Goal: Go to known website: Go to known website

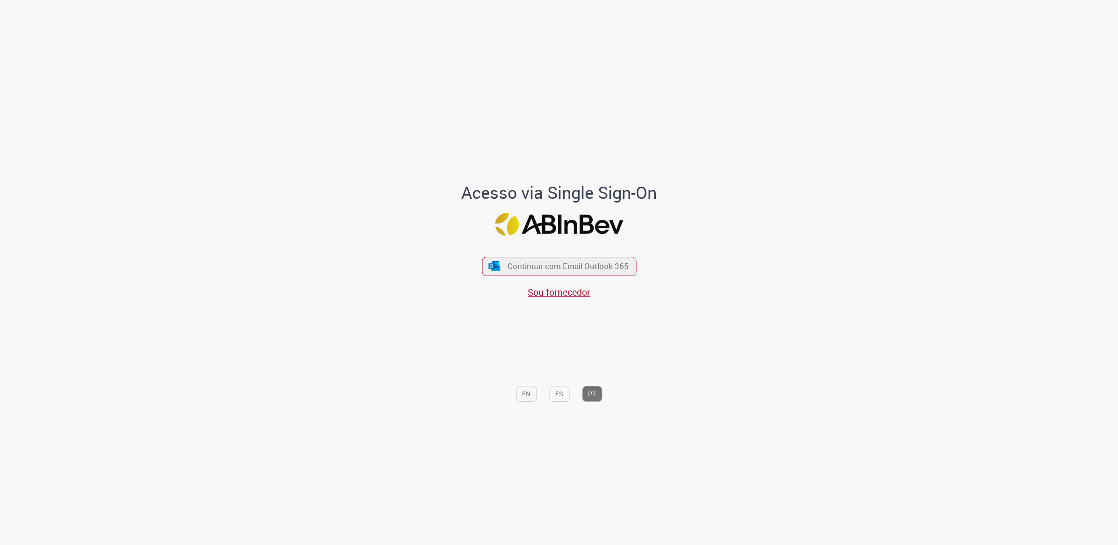
click at [852, 80] on div "Acesso via Single Sign-On Continuar com Email Outlook 365 Sou fornecedor EN ES …" at bounding box center [559, 275] width 1118 height 540
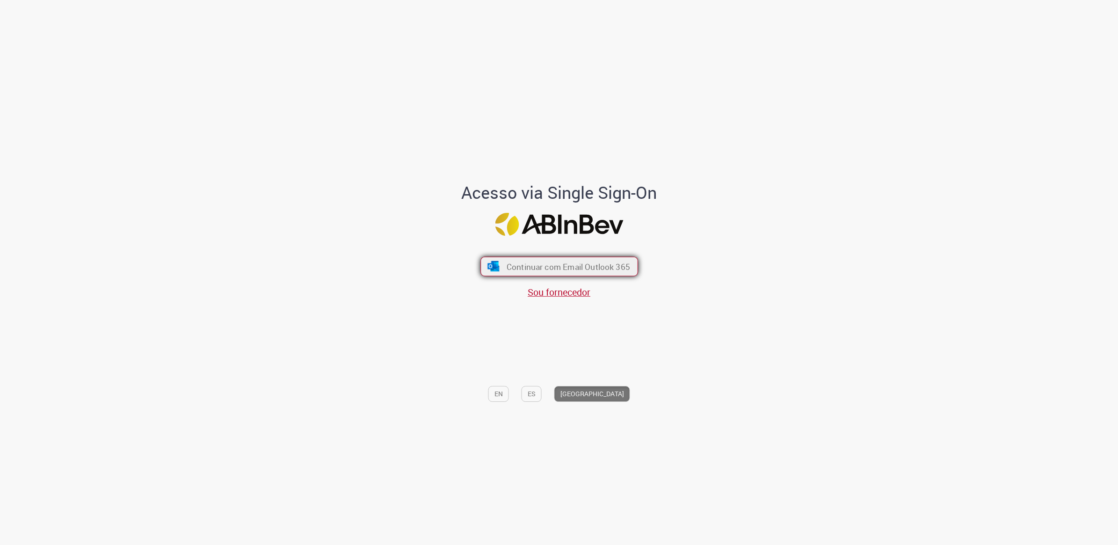
click at [601, 258] on button "Continuar com Email Outlook 365" at bounding box center [559, 266] width 158 height 20
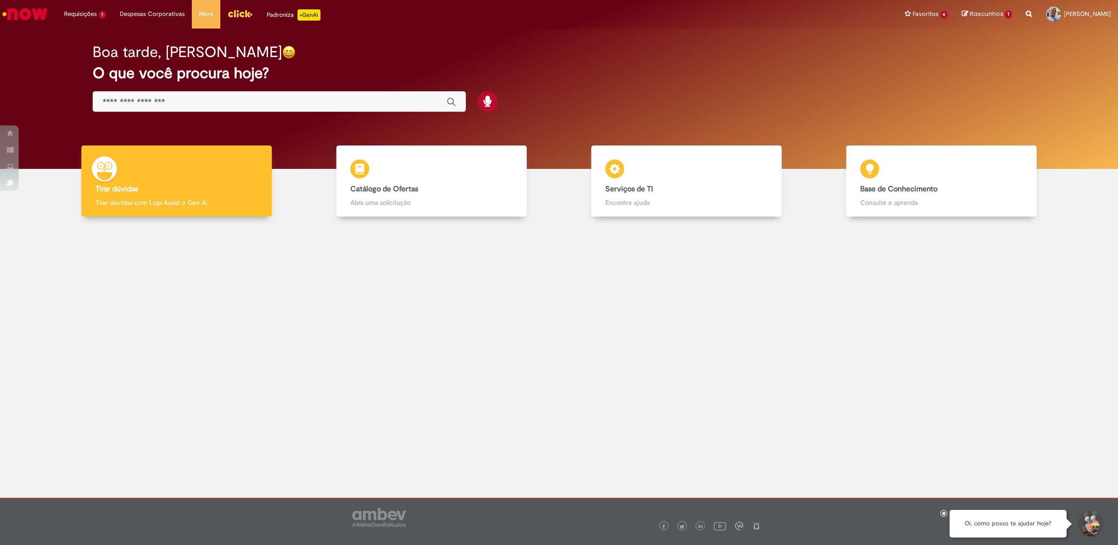
drag, startPoint x: 197, startPoint y: 34, endPoint x: 384, endPoint y: 319, distance: 340.9
click at [384, 319] on div at bounding box center [559, 316] width 1104 height 185
click at [149, 49] on h2 "Boa tarde, [PERSON_NAME]" at bounding box center [187, 52] width 189 height 16
